Goal: Task Accomplishment & Management: Manage account settings

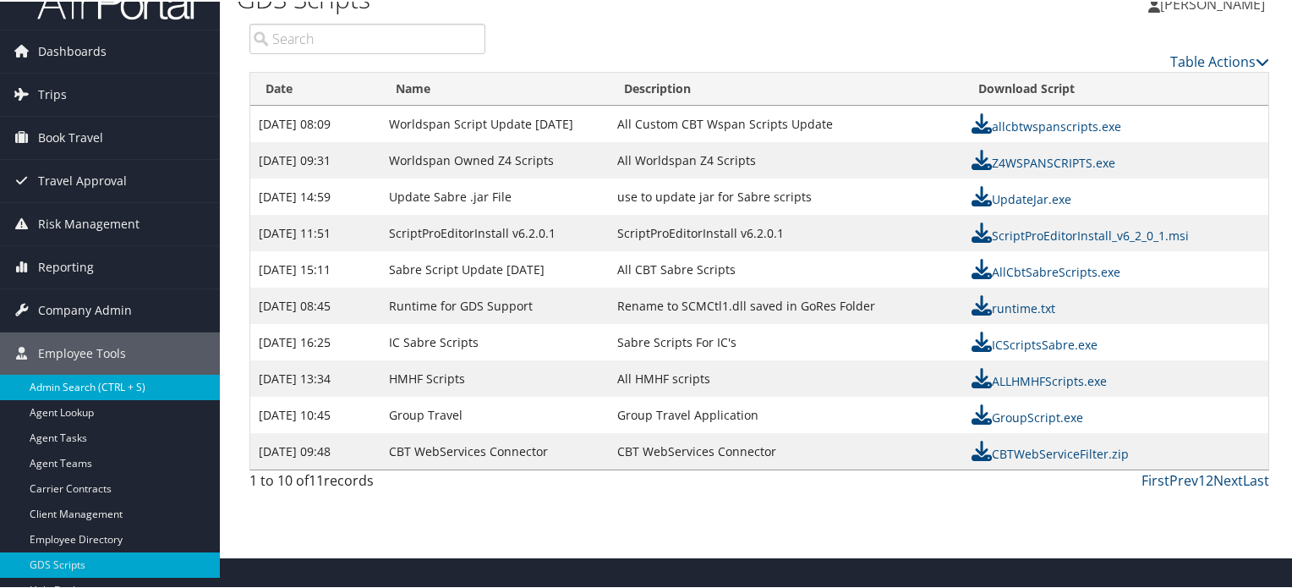
scroll to position [44, 0]
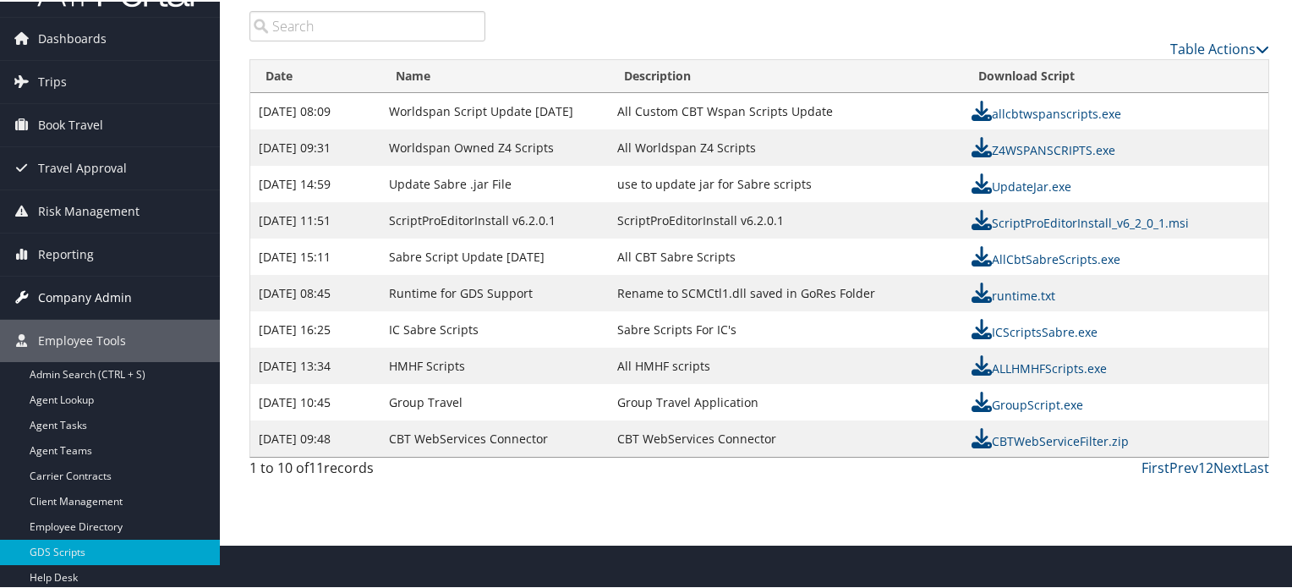
click at [140, 281] on link "Company Admin" at bounding box center [110, 296] width 220 height 42
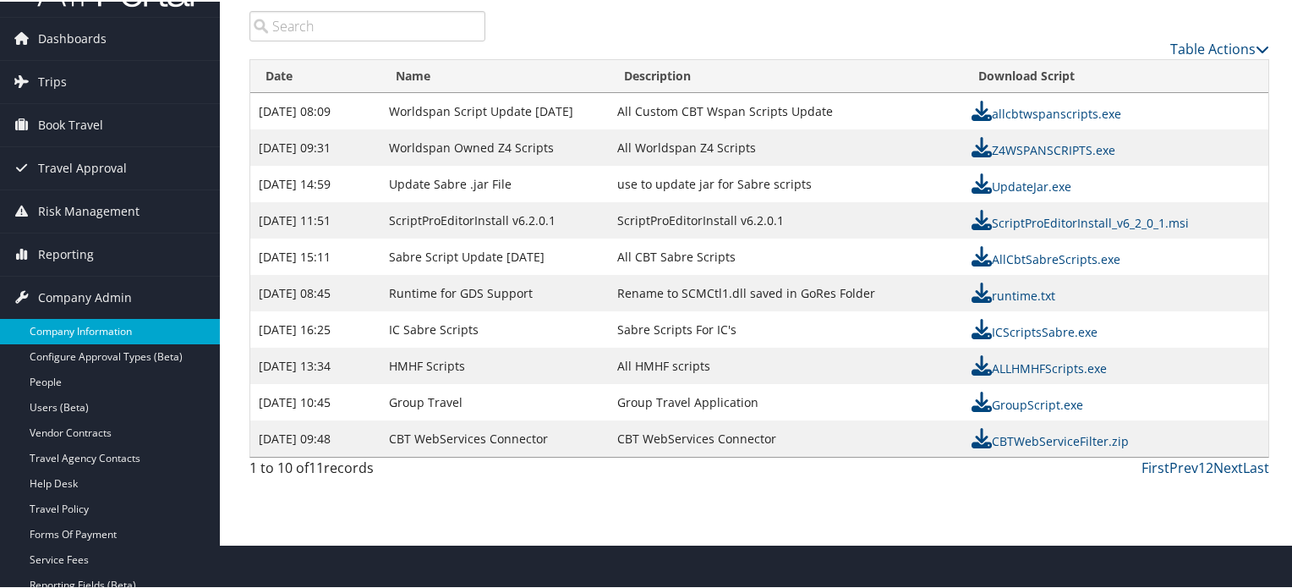
click at [114, 319] on link "Company Information" at bounding box center [110, 329] width 220 height 25
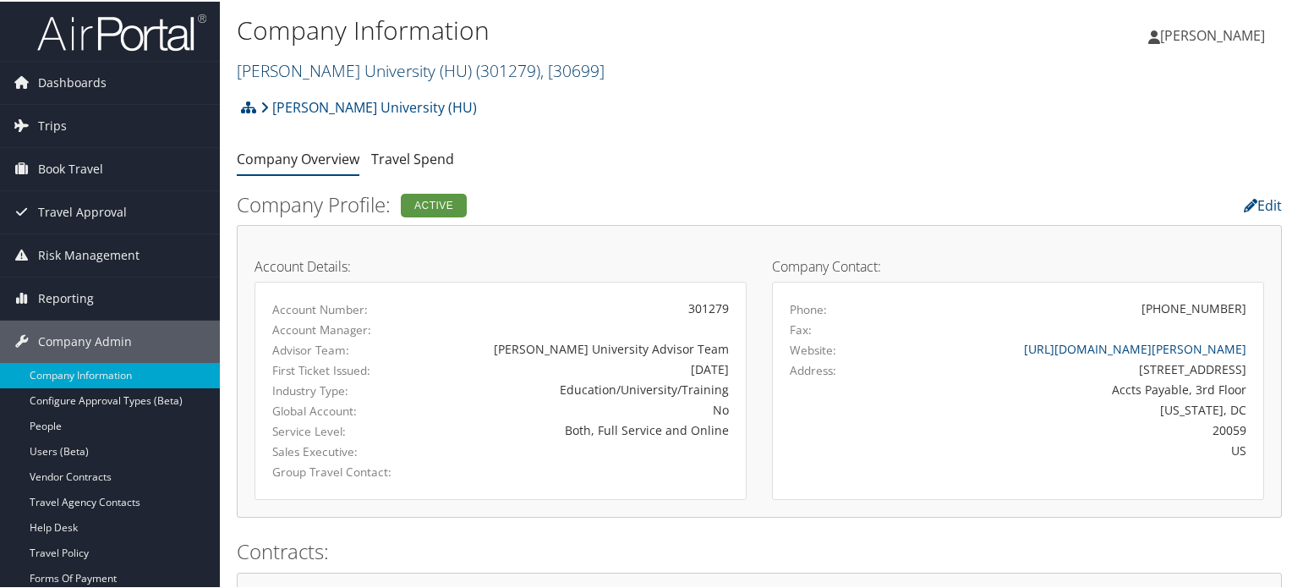
click at [476, 69] on span "( 301279 )" at bounding box center [508, 68] width 64 height 23
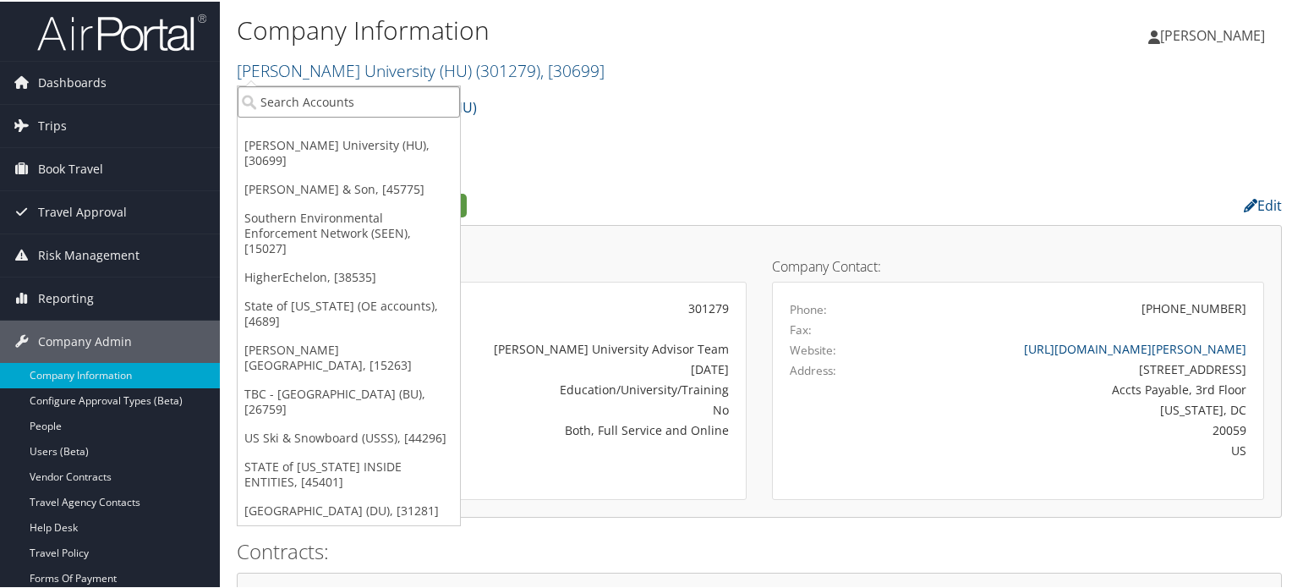
click at [372, 114] on input "search" at bounding box center [349, 100] width 222 height 31
